Goal: Book appointment/travel/reservation

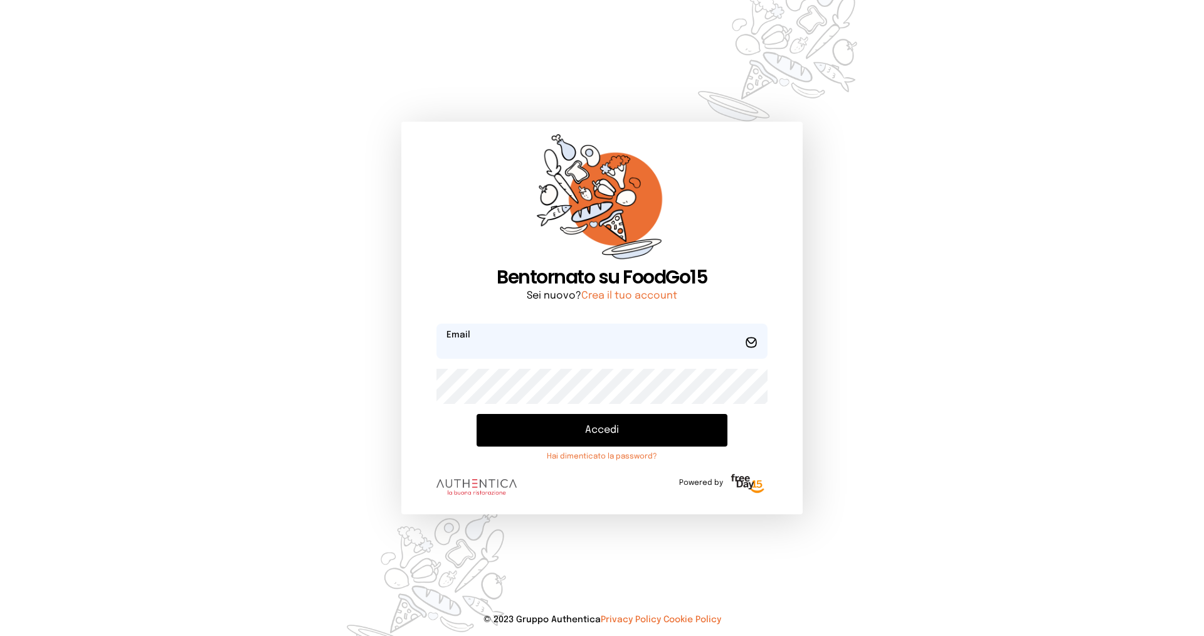
type input "**********"
click at [527, 428] on button "Accedi" at bounding box center [602, 430] width 251 height 33
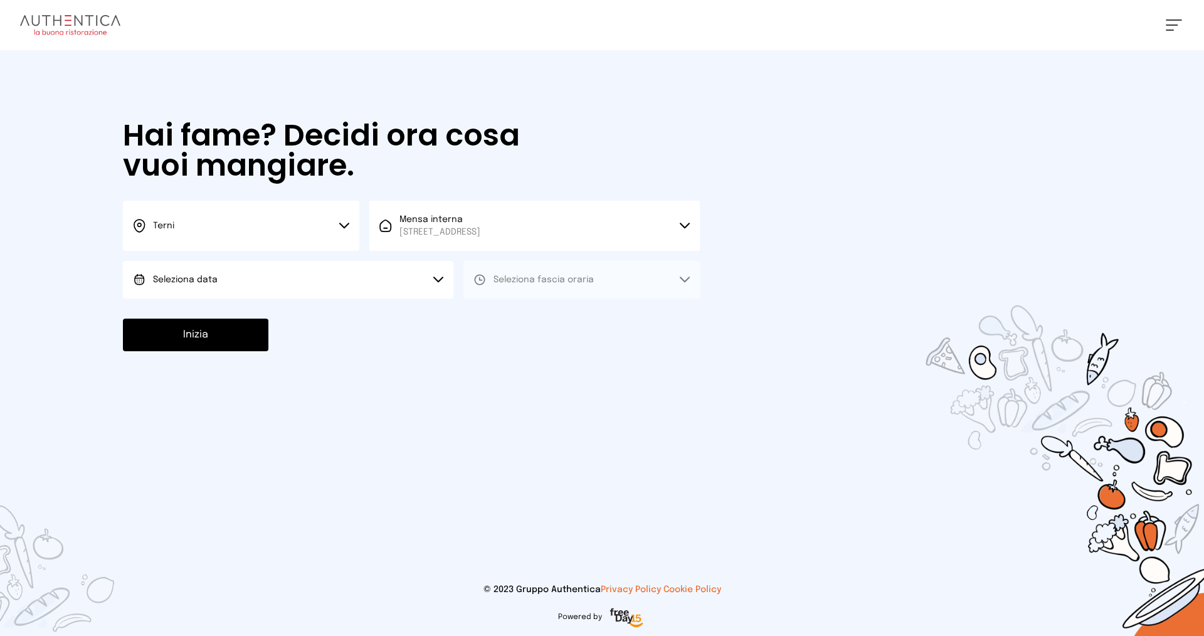
click at [179, 228] on button "Terni" at bounding box center [241, 226] width 236 height 50
click at [195, 266] on li "Terni" at bounding box center [241, 268] width 236 height 34
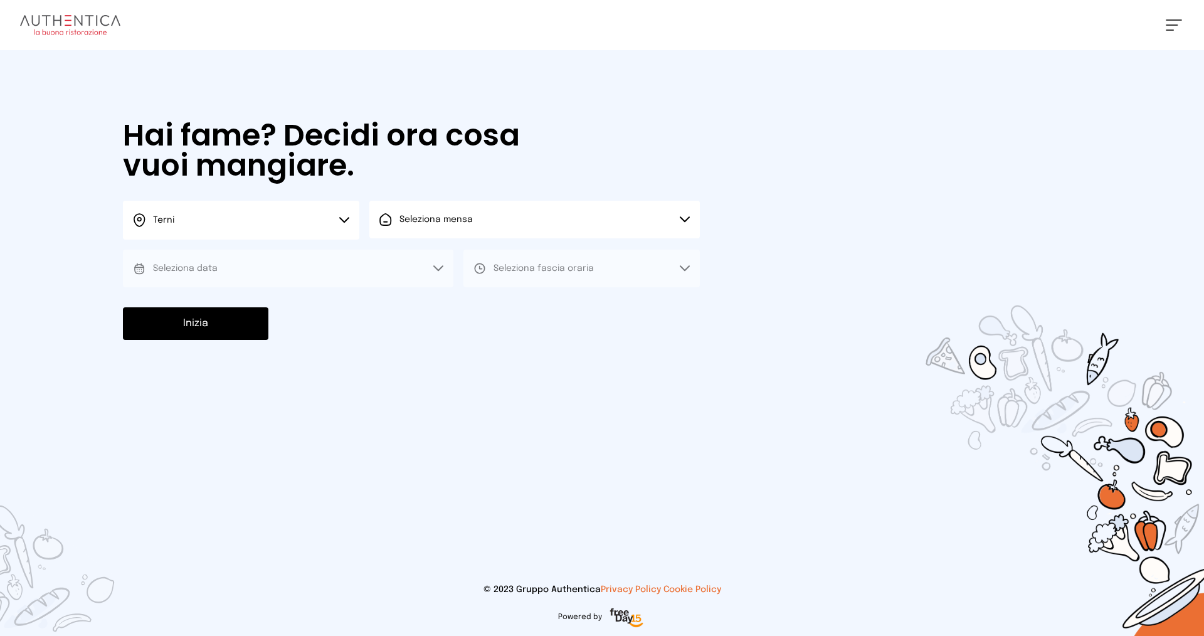
click at [462, 223] on span "Seleziona mensa" at bounding box center [435, 219] width 73 height 9
click at [473, 263] on span "[STREET_ADDRESS]" at bounding box center [439, 267] width 81 height 13
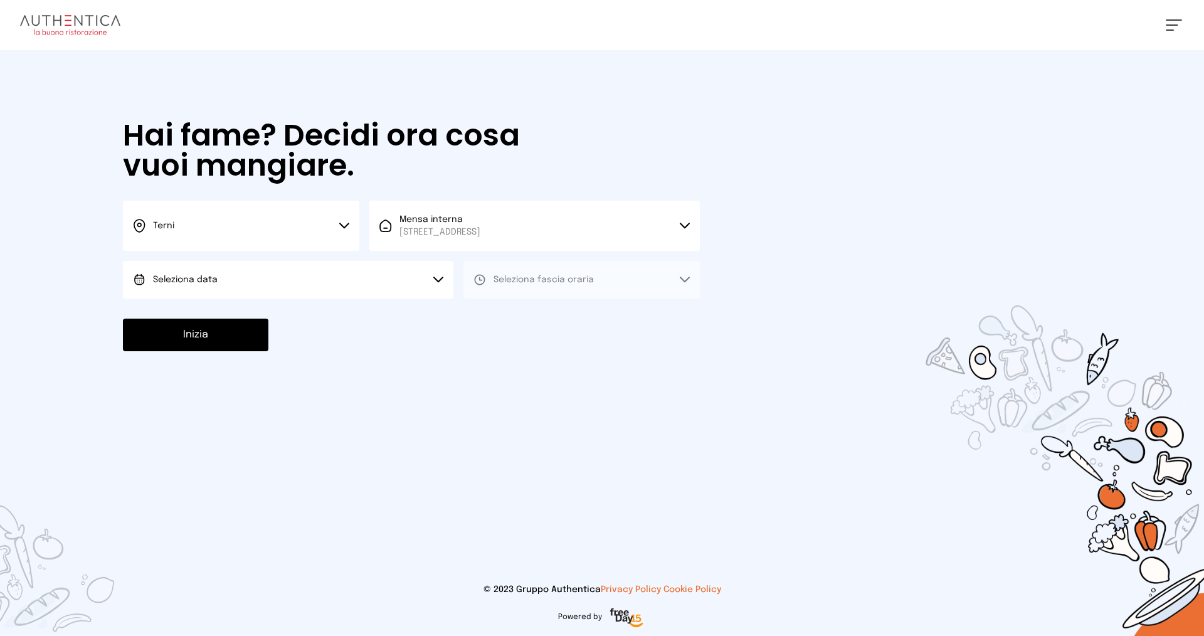
click at [226, 293] on button "Seleziona data" at bounding box center [288, 280] width 330 height 38
click at [232, 314] on li "[DATE], [DATE]" at bounding box center [288, 314] width 330 height 33
click at [559, 282] on span "Seleziona fascia oraria" at bounding box center [543, 279] width 100 height 9
click at [554, 317] on li "Pranzo" at bounding box center [581, 314] width 236 height 33
click at [191, 339] on button "Inizia" at bounding box center [195, 335] width 145 height 33
